Goal: Check status: Check status

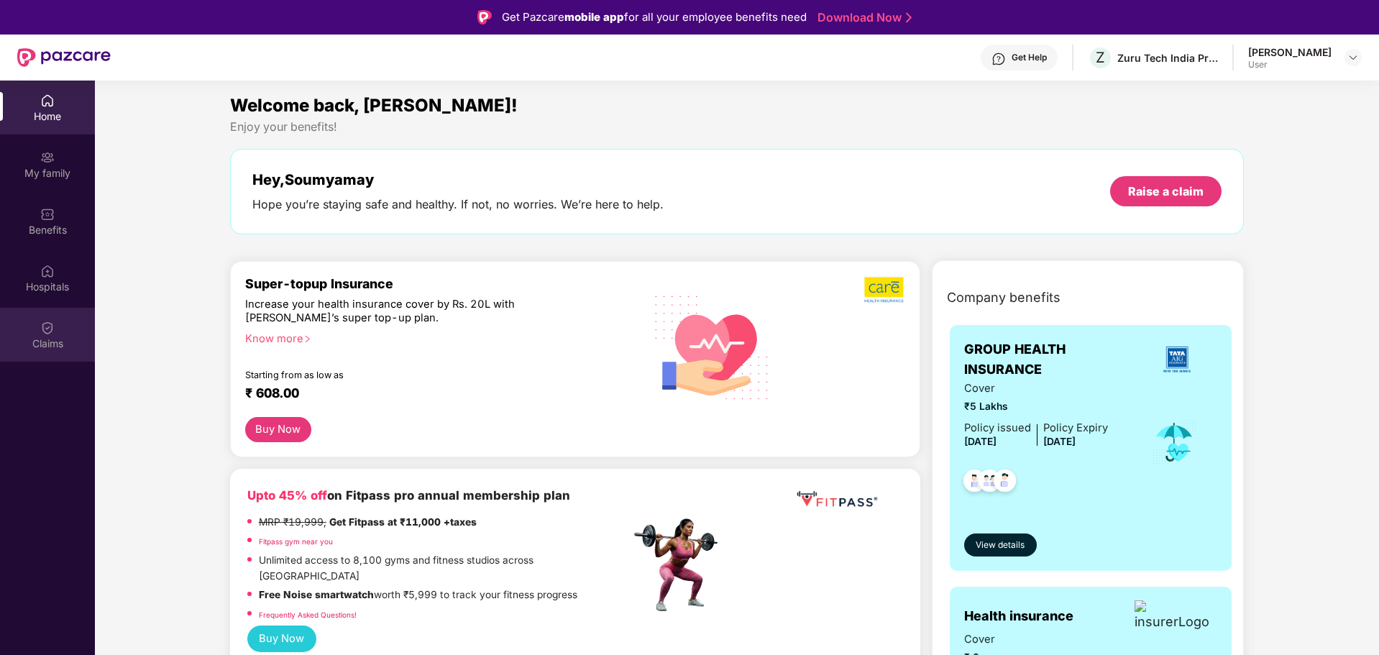
scroll to position [81, 0]
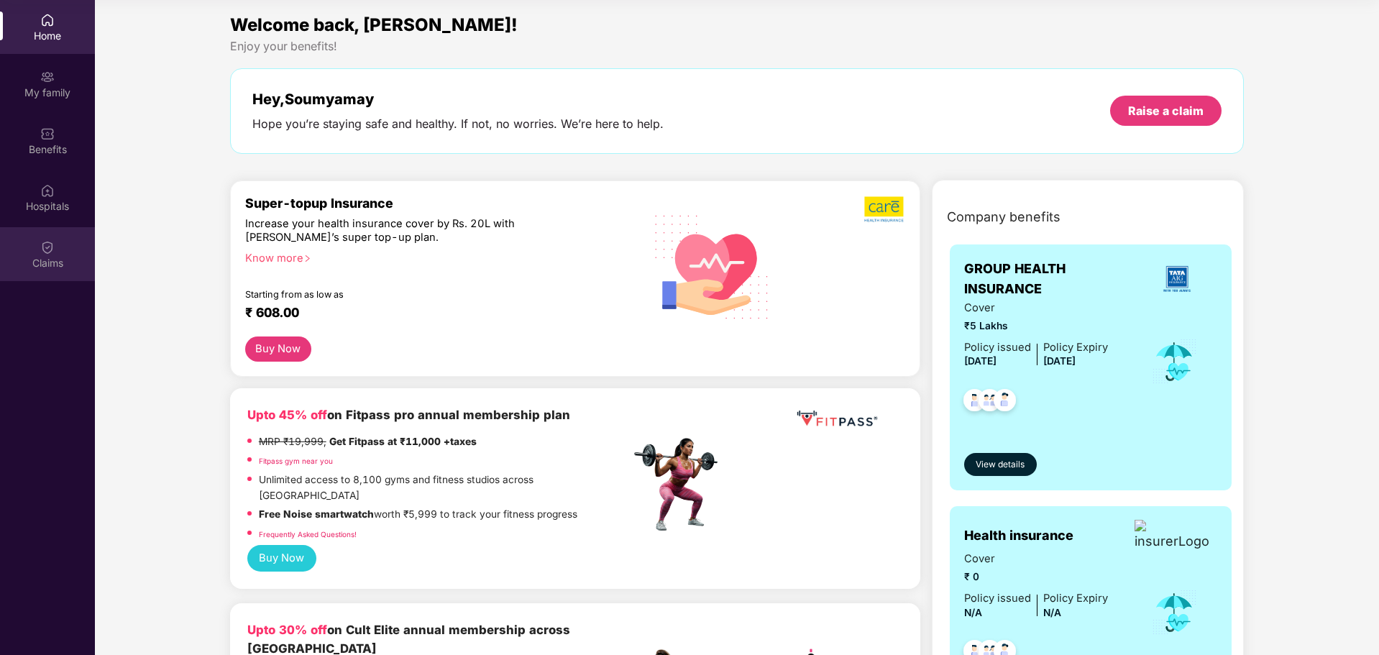
click at [52, 249] on img at bounding box center [47, 247] width 14 height 14
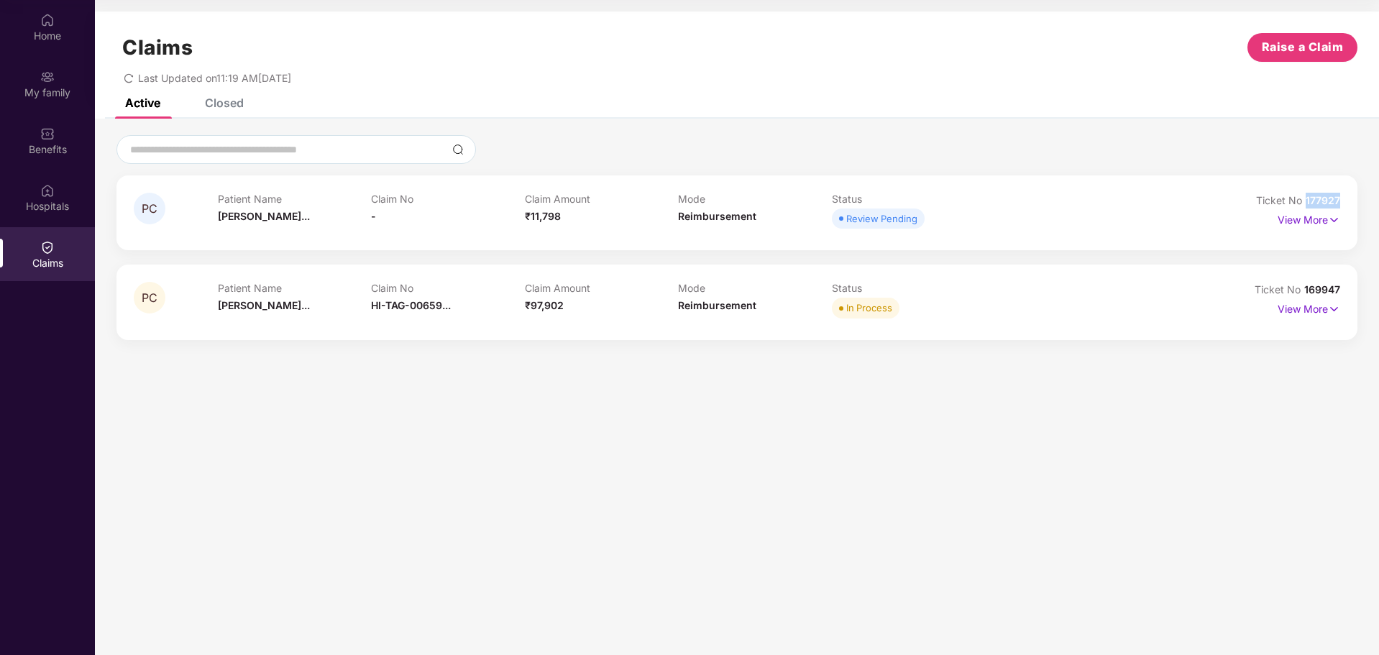
drag, startPoint x: 1306, startPoint y: 200, endPoint x: 1346, endPoint y: 200, distance: 40.3
click at [1346, 200] on div "PC Patient Name [PERSON_NAME]... Claim No - Claim Amount ₹11,798 Mode Reimburse…" at bounding box center [736, 212] width 1241 height 75
copy span "177927"
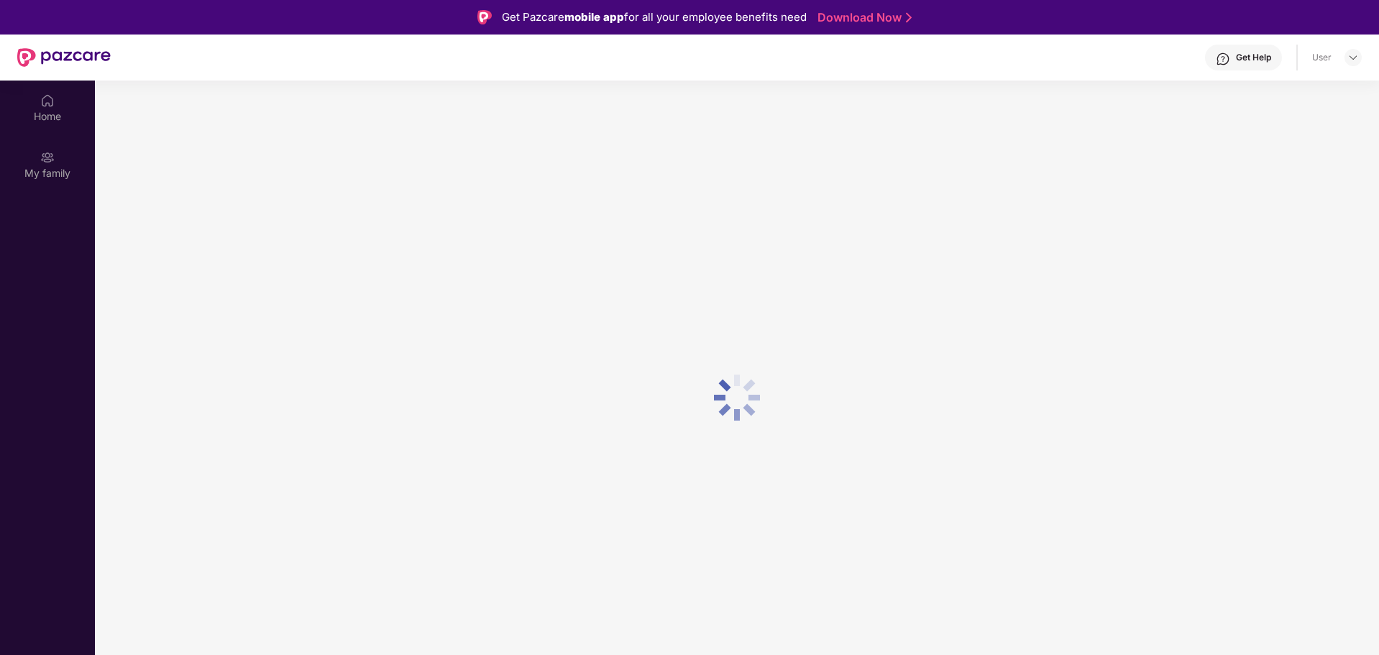
scroll to position [81, 0]
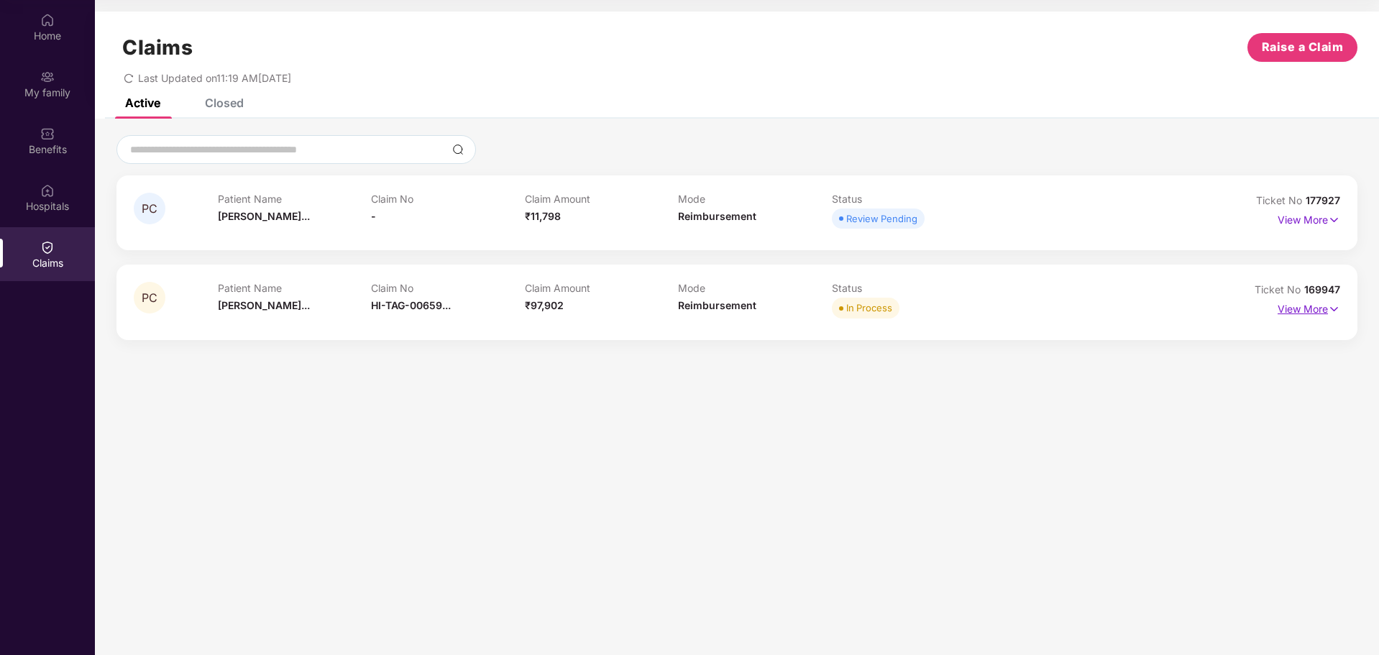
click at [1319, 307] on p "View More" at bounding box center [1308, 307] width 63 height 19
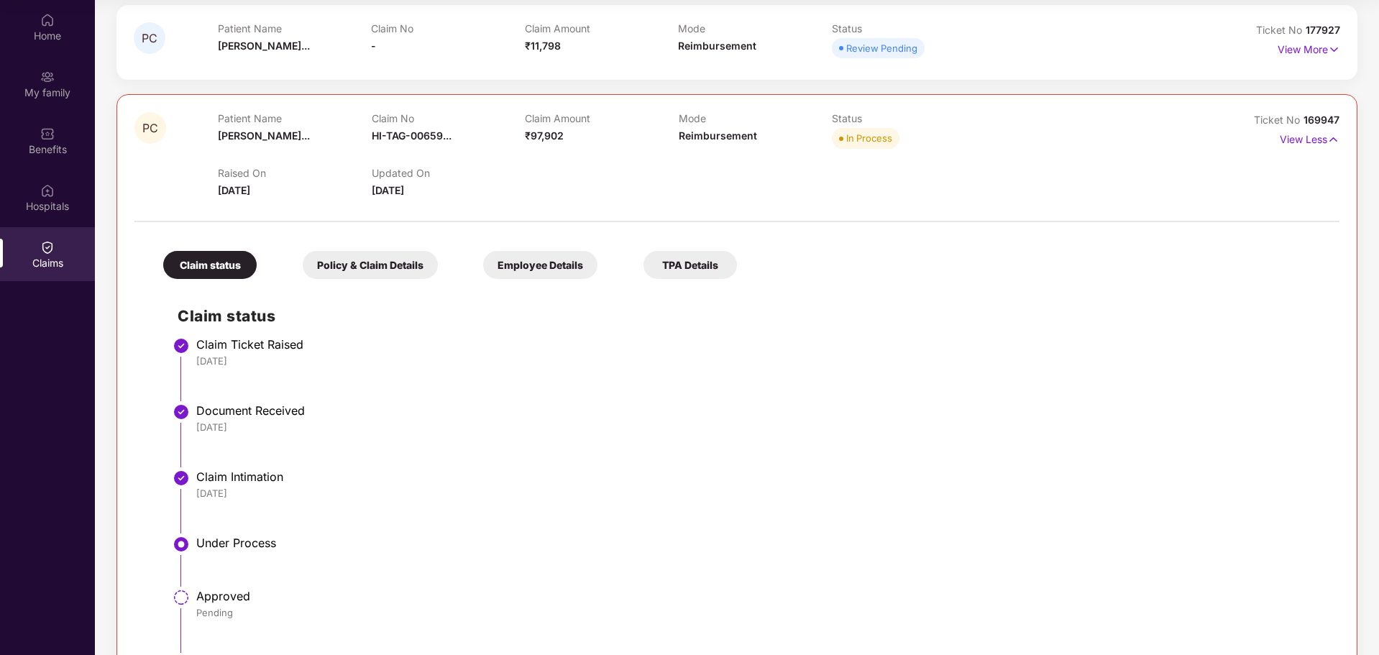
scroll to position [0, 0]
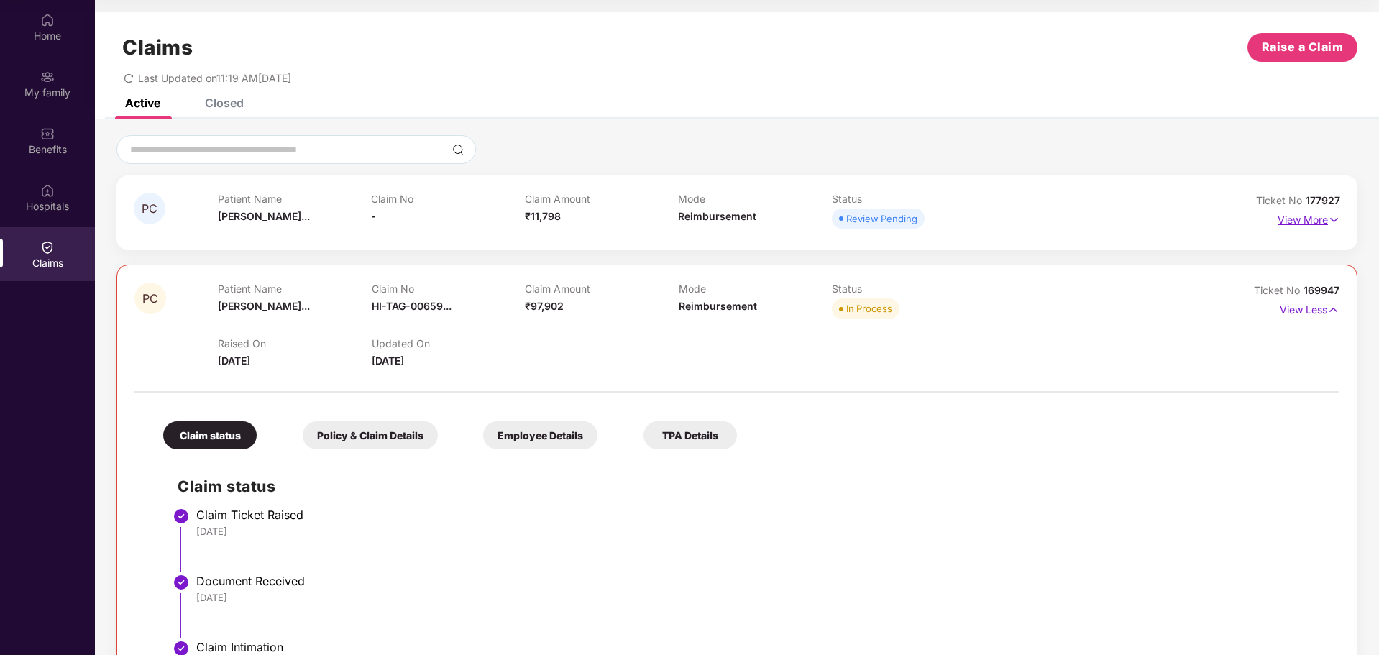
click at [1296, 222] on p "View More" at bounding box center [1308, 217] width 63 height 19
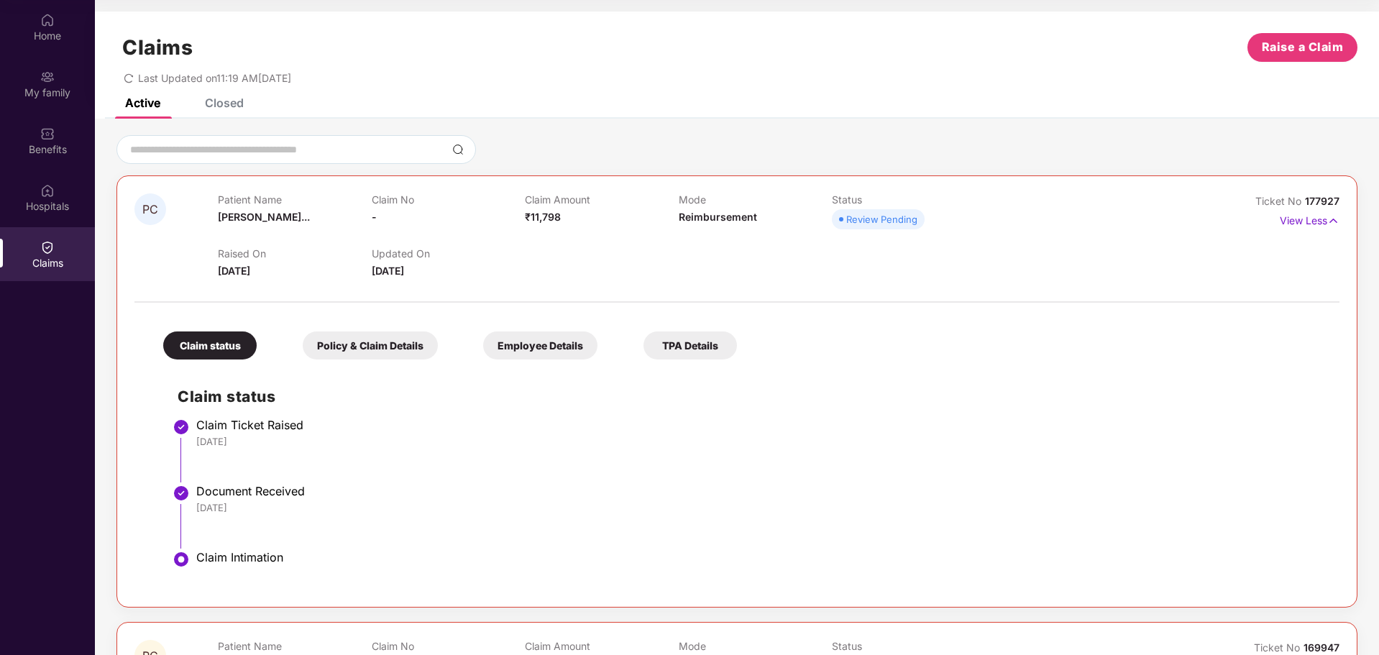
click at [225, 98] on div "Claims Raise a Claim Last Updated on 11:19 AM[DATE]" at bounding box center [737, 55] width 1284 height 87
click at [225, 104] on div "Closed" at bounding box center [224, 103] width 39 height 14
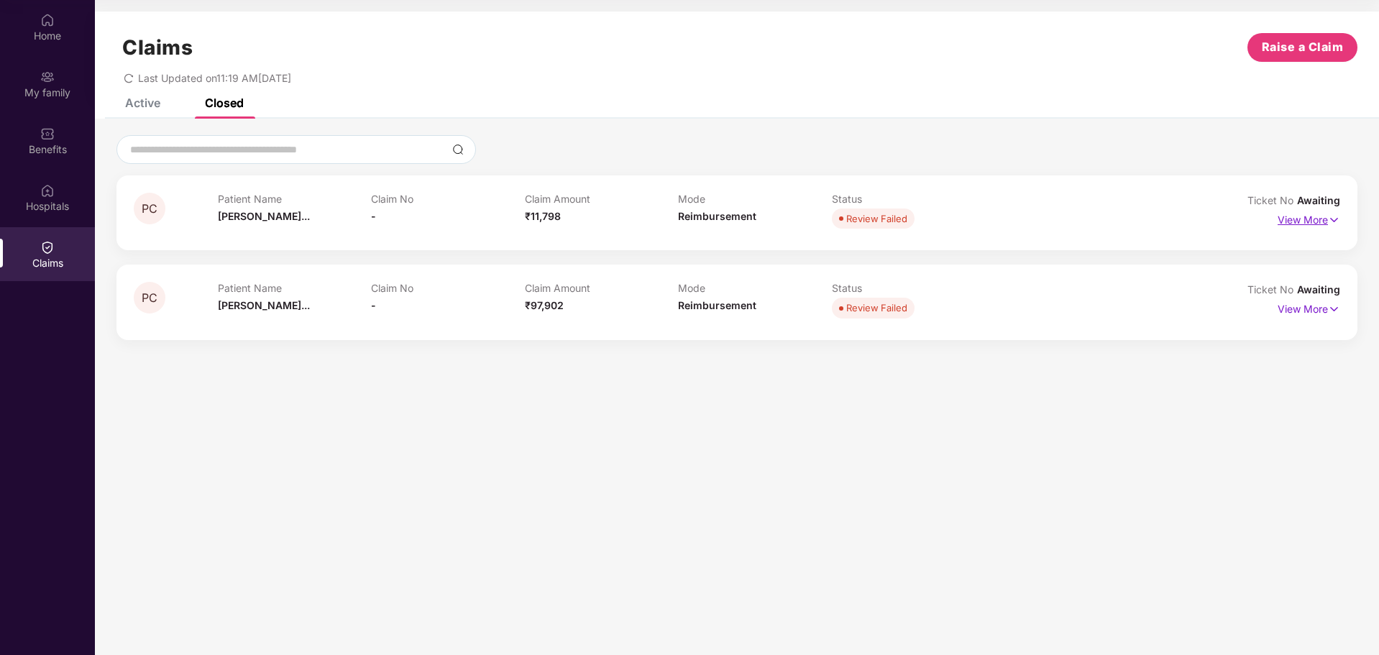
click at [1295, 219] on p "View More" at bounding box center [1308, 217] width 63 height 19
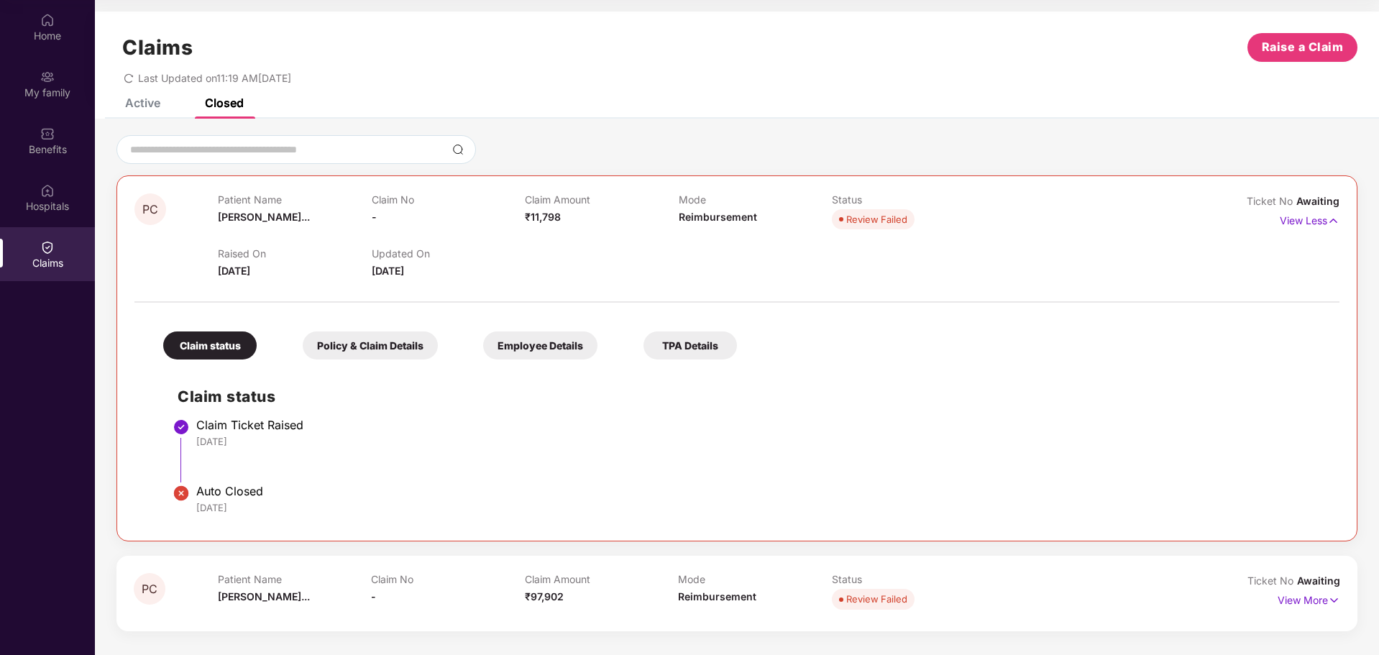
click at [129, 102] on div "Active" at bounding box center [142, 103] width 35 height 14
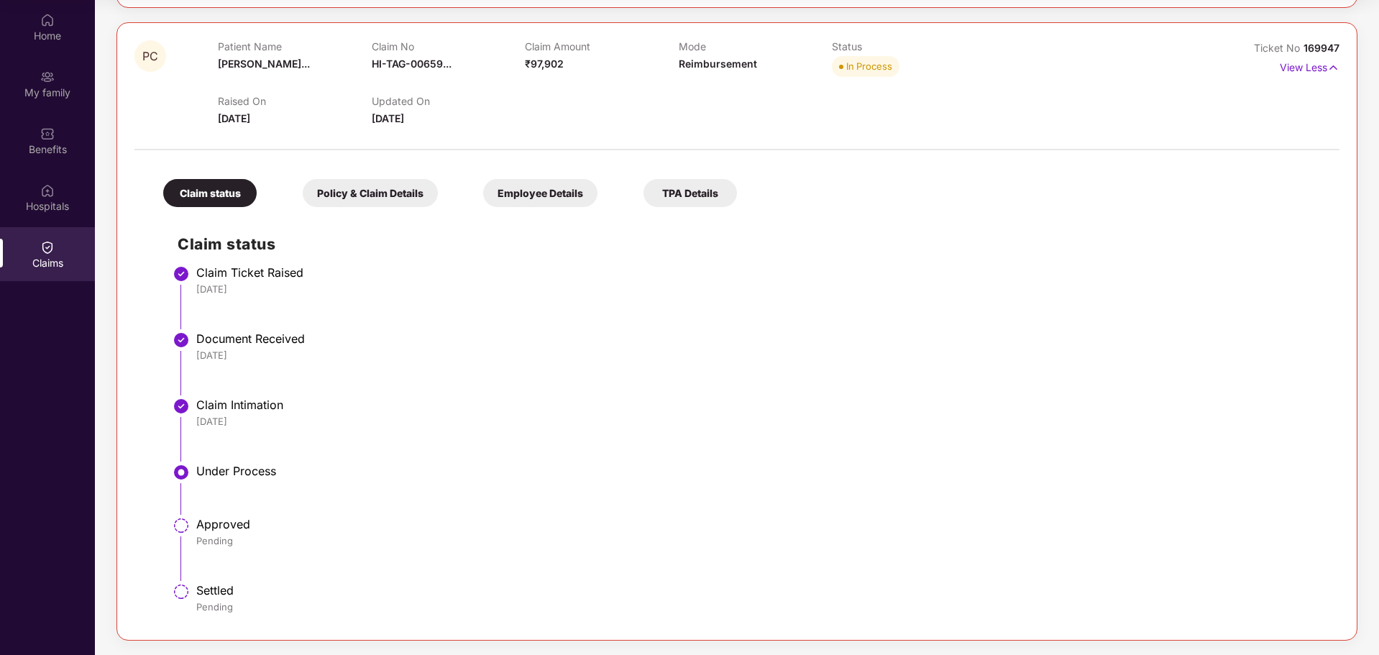
scroll to position [96, 0]
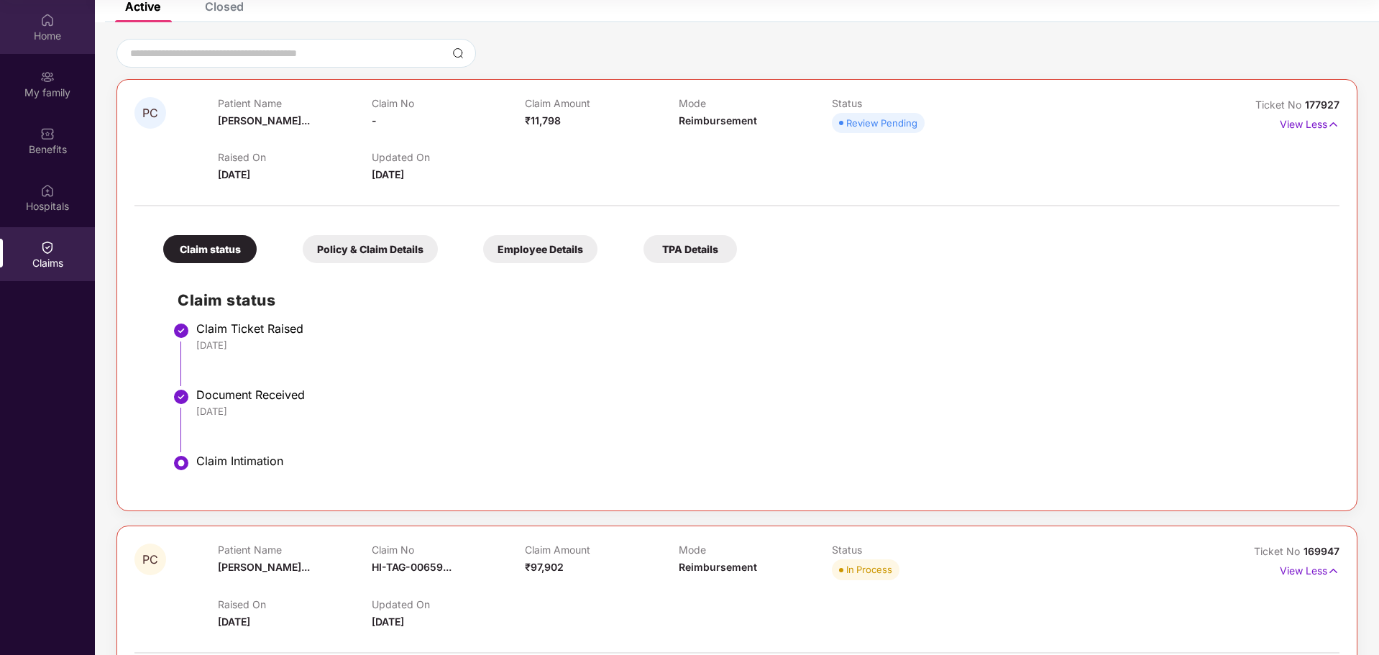
click at [37, 37] on div "Home" at bounding box center [47, 36] width 95 height 14
